Goal: Task Accomplishment & Management: Complete application form

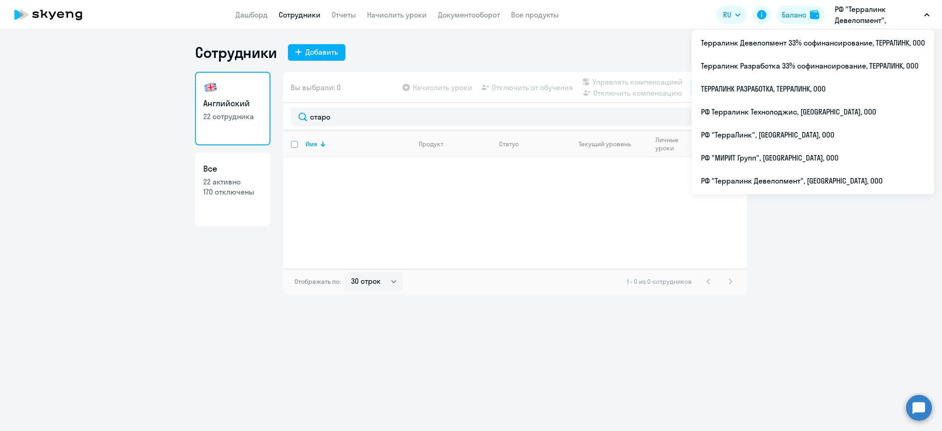
select select "30"
click at [797, 92] on li "ТЕРРАЛИНК РАЗРАБОТКА, ТЕРРАЛИНК, ООО" at bounding box center [813, 88] width 242 height 23
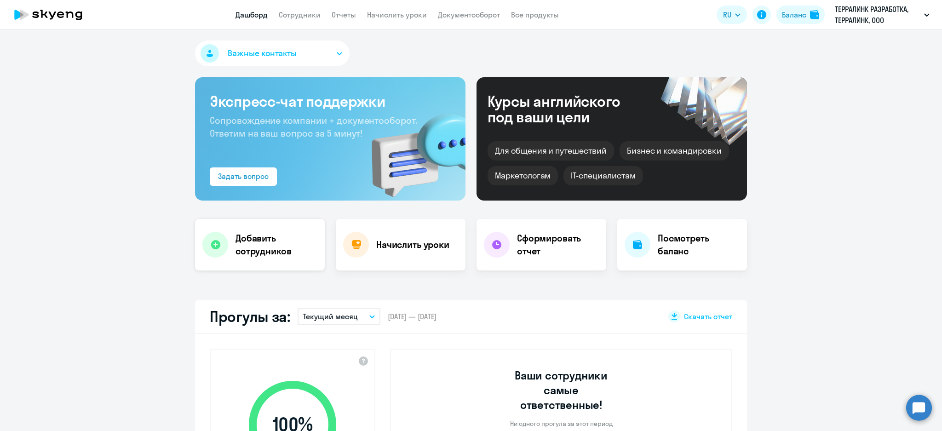
click at [268, 234] on h4 "Добавить сотрудников" at bounding box center [276, 245] width 82 height 26
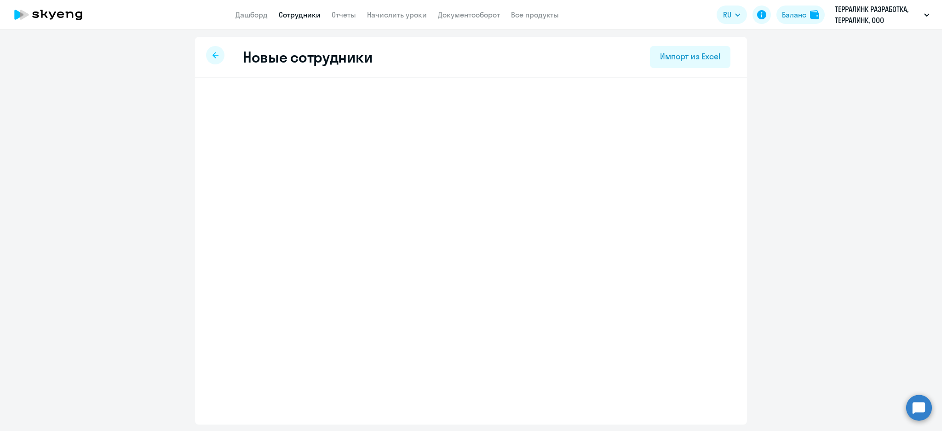
select select "english_adult_not_native_speaker"
select select "3"
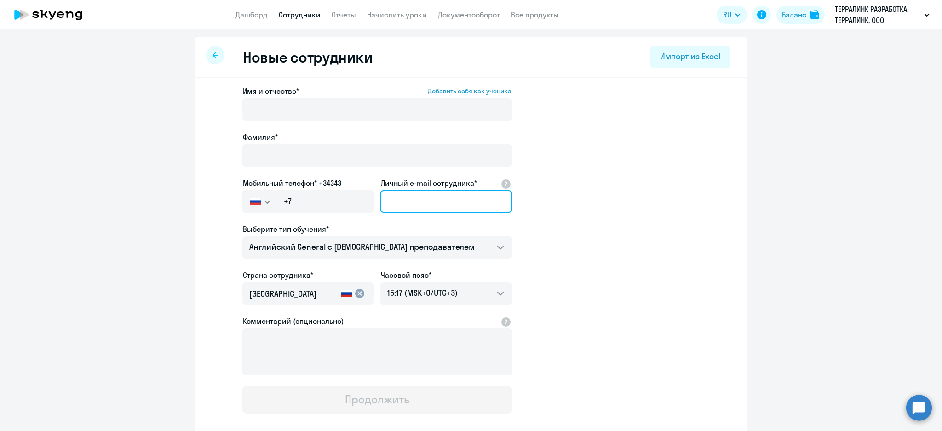
click at [405, 196] on input "Личный e-mail сотрудника*" at bounding box center [446, 201] width 132 height 22
paste input "[PERSON_NAME][EMAIL_ADDRESS][DOMAIN_NAME]"
type input "[PERSON_NAME][EMAIL_ADDRESS][DOMAIN_NAME]"
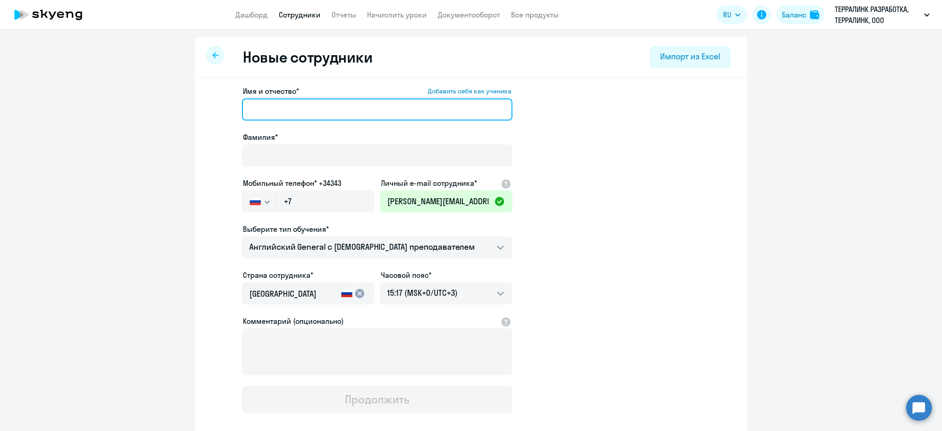
click at [444, 115] on input "Имя и отчество* Добавить себя как ученика" at bounding box center [377, 109] width 270 height 22
paste input "[PERSON_NAME]"
drag, startPoint x: 283, startPoint y: 111, endPoint x: 191, endPoint y: 108, distance: 92.0
click at [195, 108] on div "Имя и отчество* Добавить себя как ученика [PERSON_NAME]* Мобильный телефон* +34…" at bounding box center [471, 280] width 552 height 404
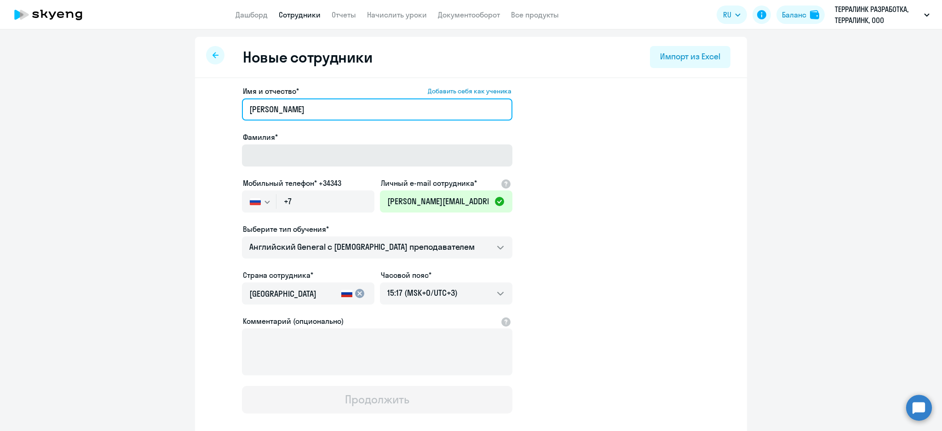
type input "[PERSON_NAME]"
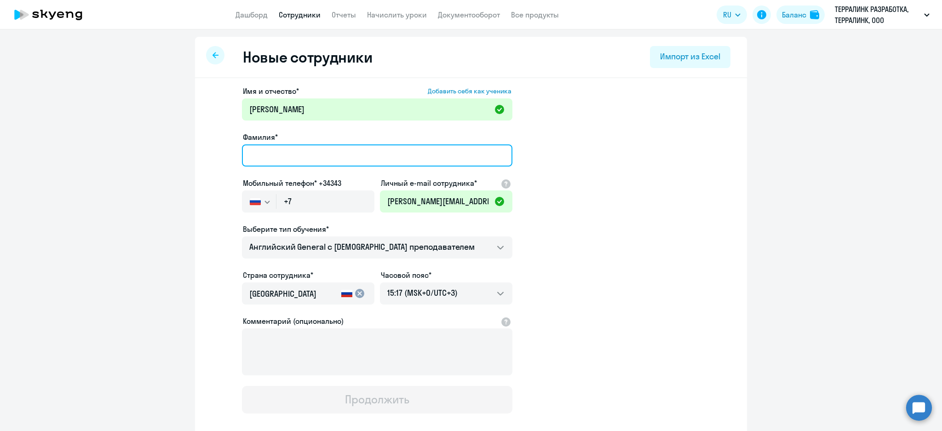
click at [253, 156] on input "Фамилия*" at bounding box center [377, 155] width 270 height 22
paste input "[PERSON_NAME]"
type input "[PERSON_NAME]"
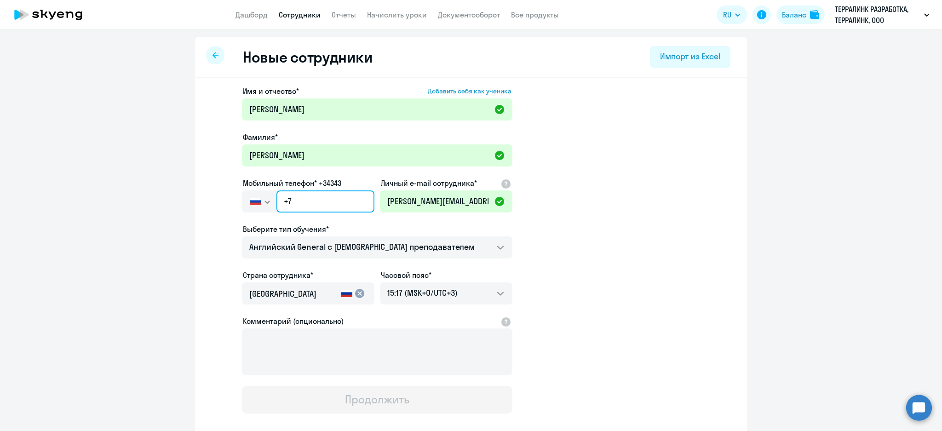
click at [331, 200] on input "+7" at bounding box center [325, 201] width 98 height 22
paste input "[PHONE_NUMBER]"
type input "[PHONE_NUMBER]"
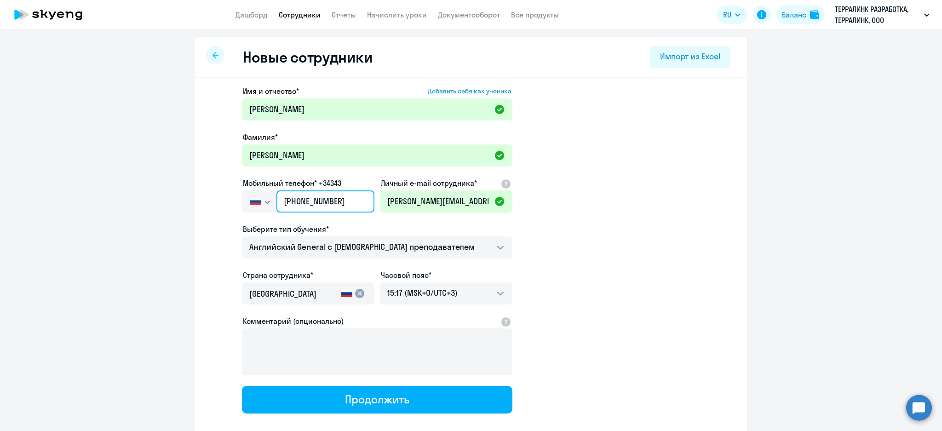
click at [331, 200] on input "[PHONE_NUMBER]" at bounding box center [325, 201] width 98 height 22
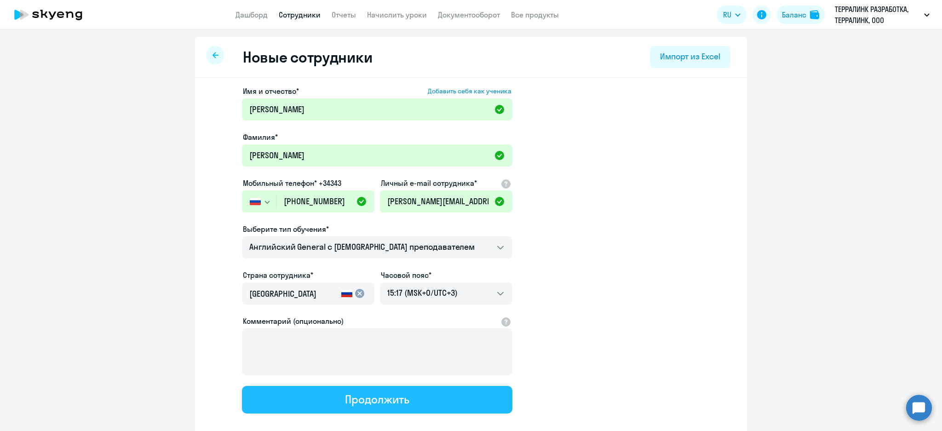
click at [395, 396] on div "Продолжить" at bounding box center [377, 399] width 64 height 15
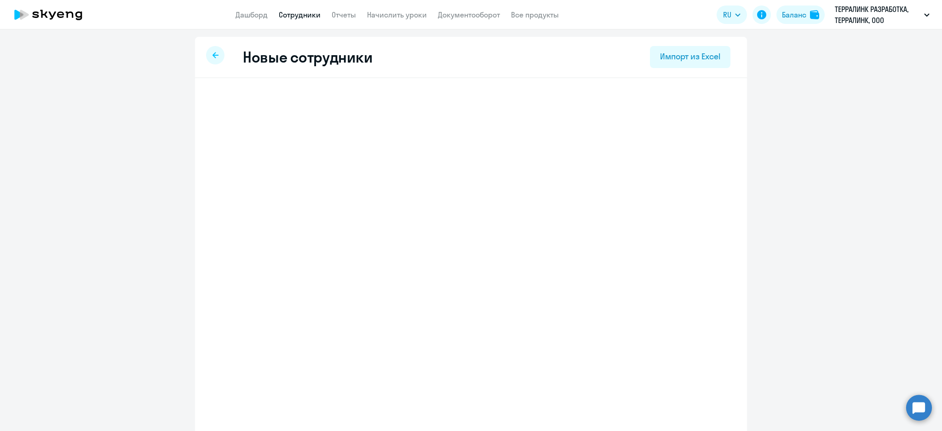
select select "english_adult_not_native_speaker"
select select "3"
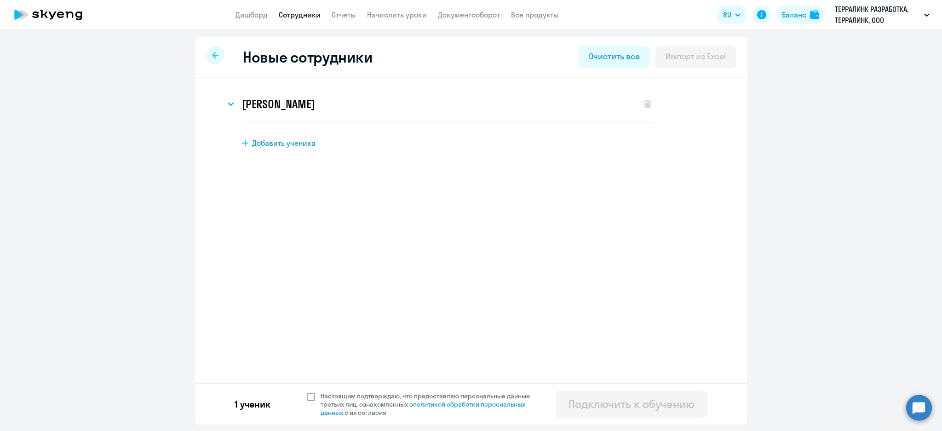
click at [309, 396] on span at bounding box center [311, 397] width 8 height 8
click at [307, 392] on input "Настоящим подтверждаю, что предоставляю персональные данные третьих лиц, ознако…" at bounding box center [306, 391] width 0 height 0
checkbox input "true"
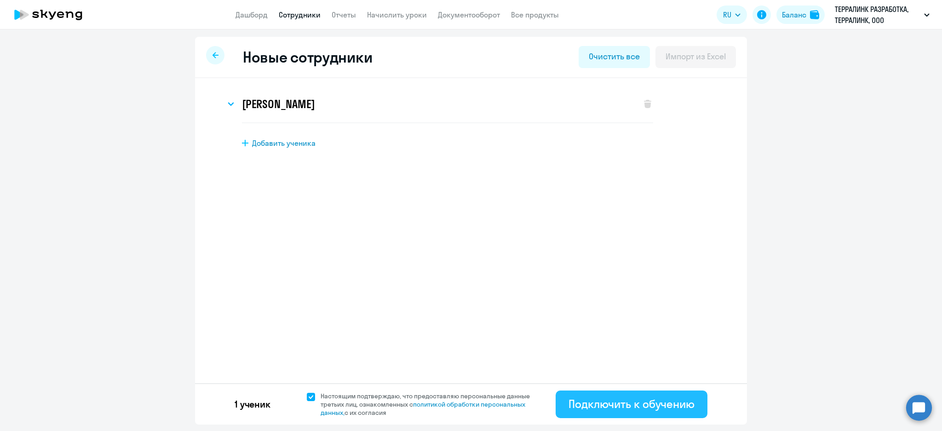
click at [611, 403] on div "Подключить к обучению" at bounding box center [631, 403] width 126 height 15
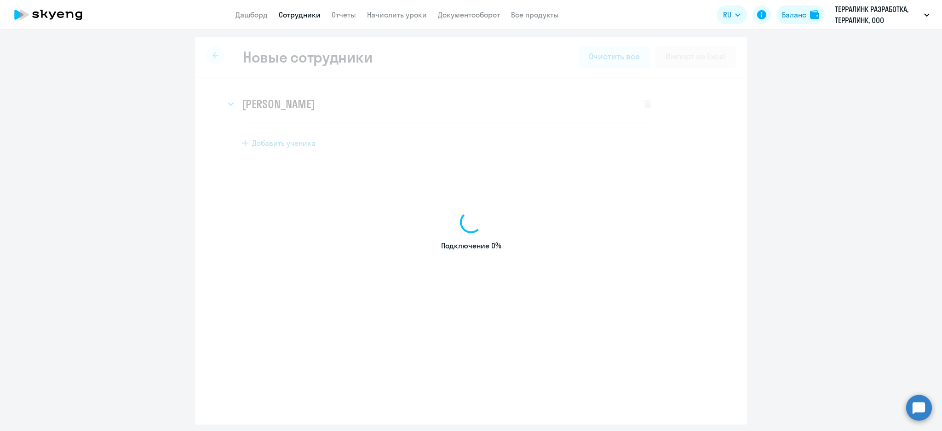
select select "english_adult_not_native_speaker"
select select "3"
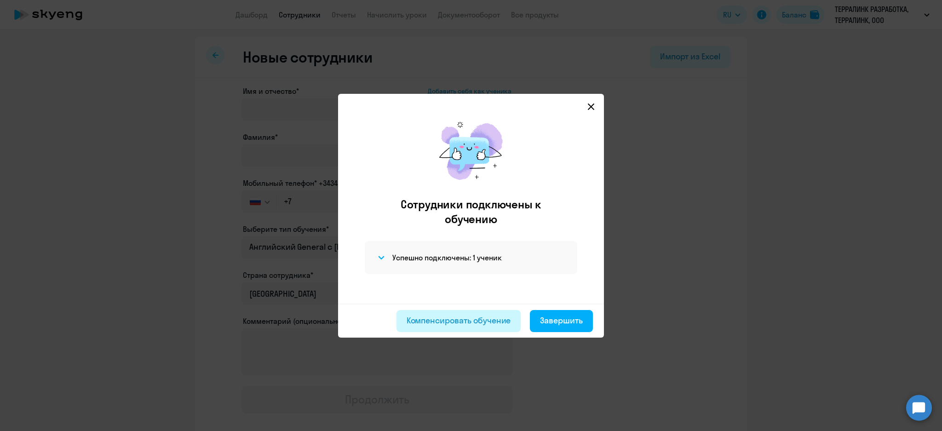
click at [467, 326] on div "Компенсировать обучение" at bounding box center [458, 321] width 104 height 12
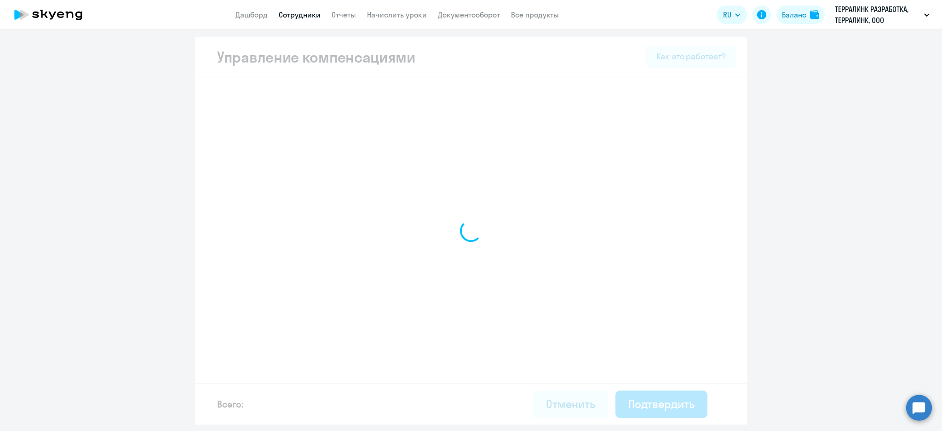
select select "MONTHLY"
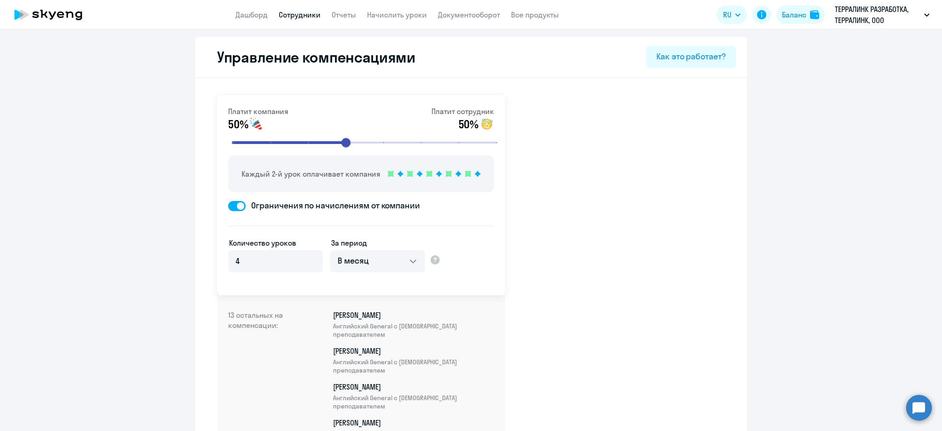
scroll to position [422, 0]
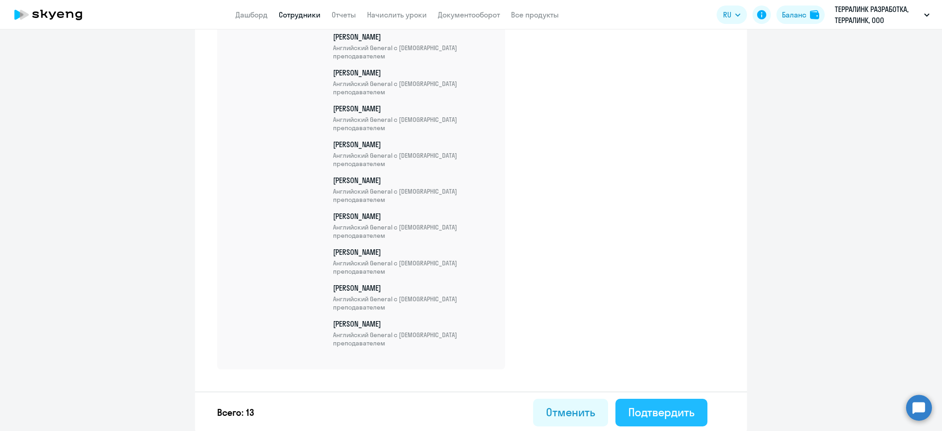
click at [681, 411] on div "Подтвердить" at bounding box center [661, 412] width 66 height 15
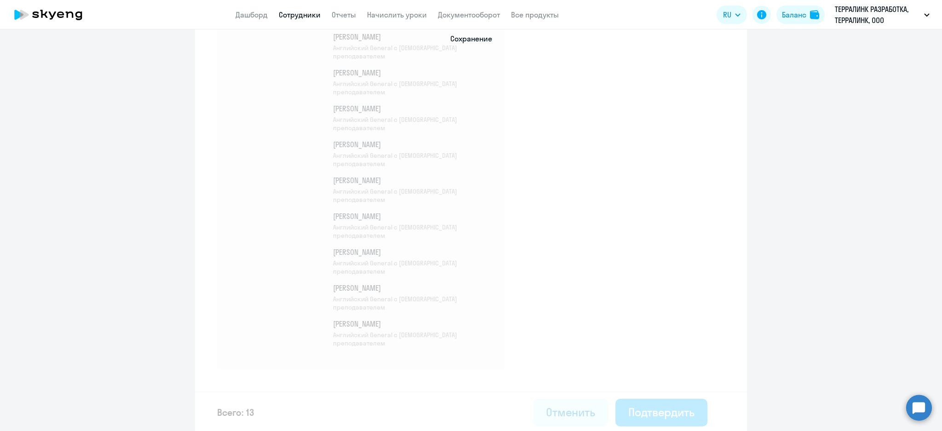
select select "30"
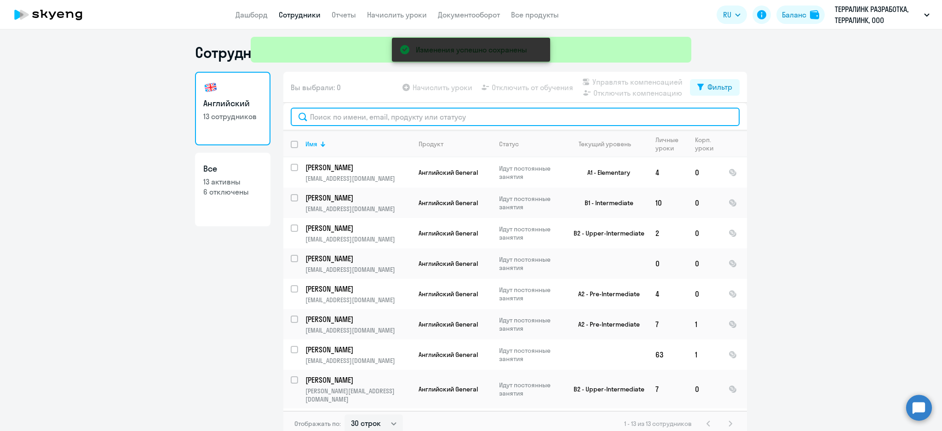
click at [335, 125] on input "text" at bounding box center [515, 117] width 449 height 18
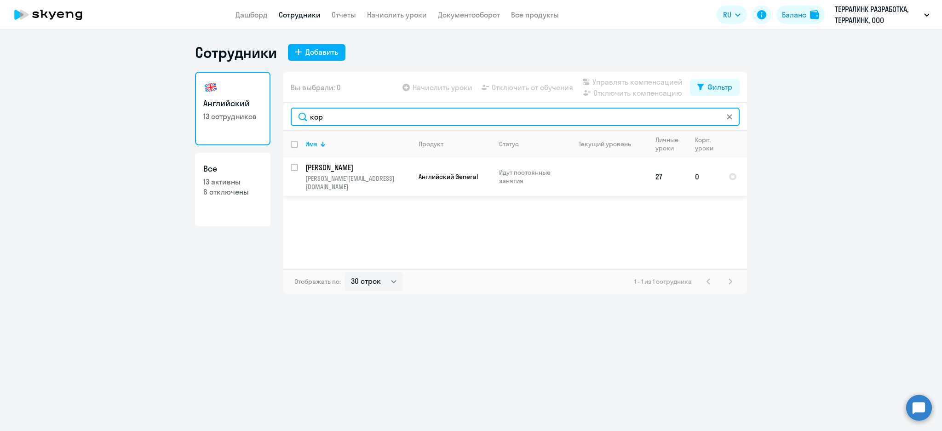
type input "кор"
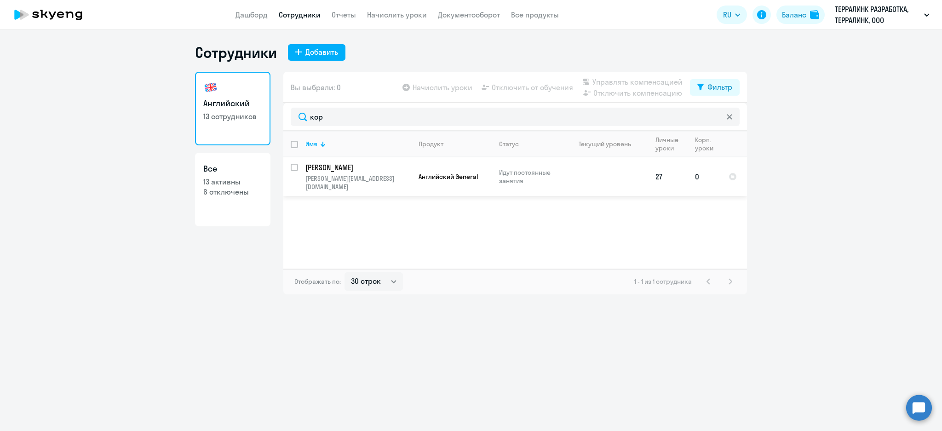
click at [344, 166] on p "[PERSON_NAME]" at bounding box center [357, 167] width 104 height 10
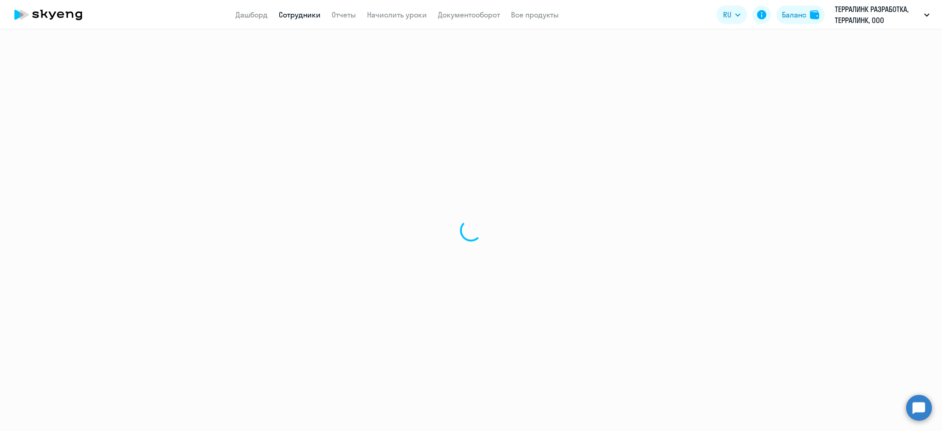
select select "english"
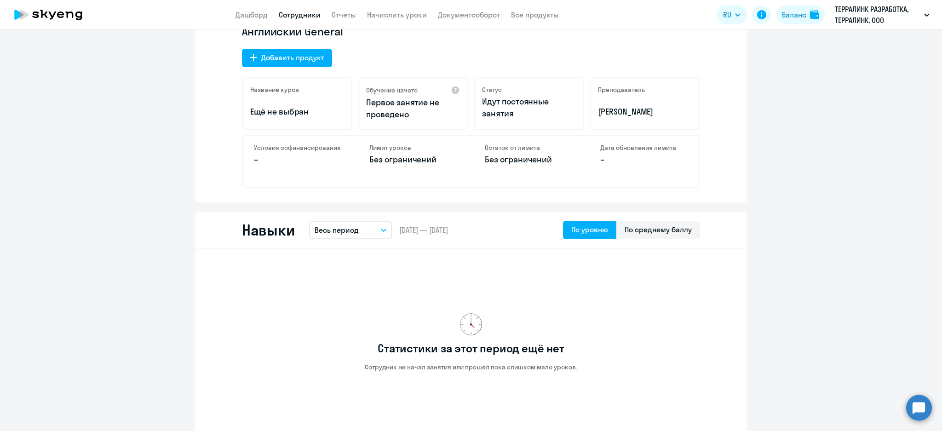
scroll to position [247, 0]
